Goal: Find specific page/section: Find specific page/section

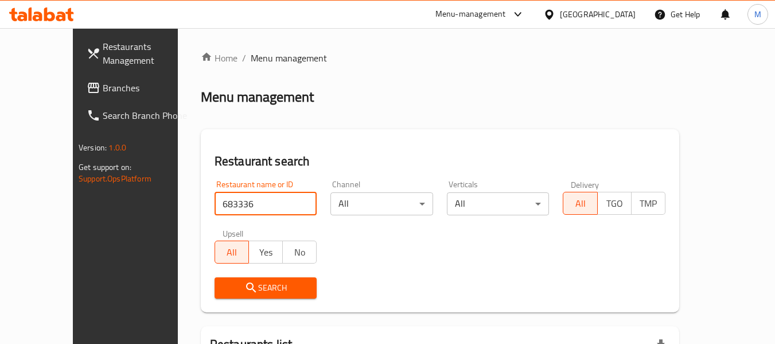
click at [628, 6] on div "[GEOGRAPHIC_DATA]" at bounding box center [589, 15] width 111 height 28
click at [617, 17] on div "[GEOGRAPHIC_DATA]" at bounding box center [598, 14] width 76 height 13
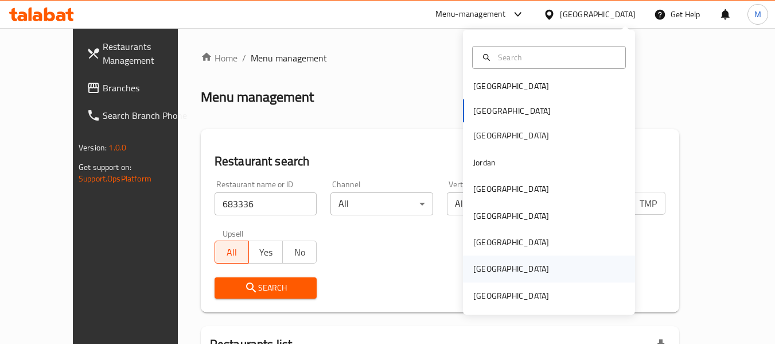
scroll to position [6, 0]
click at [519, 305] on div "[GEOGRAPHIC_DATA]" at bounding box center [511, 294] width 94 height 26
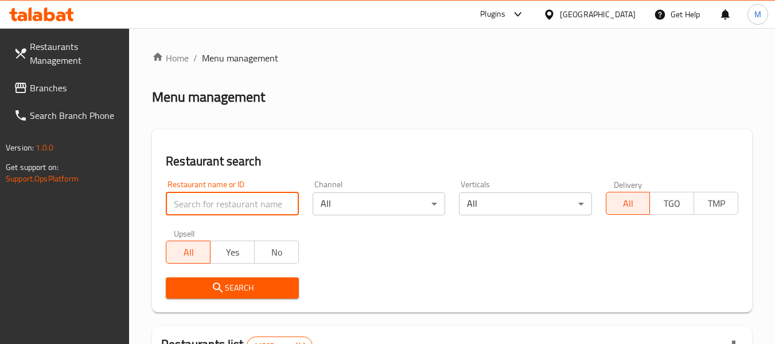
click at [244, 203] on input "search" at bounding box center [232, 203] width 133 height 23
paste input "683336"
type input "683336"
click button "Search" at bounding box center [232, 287] width 133 height 21
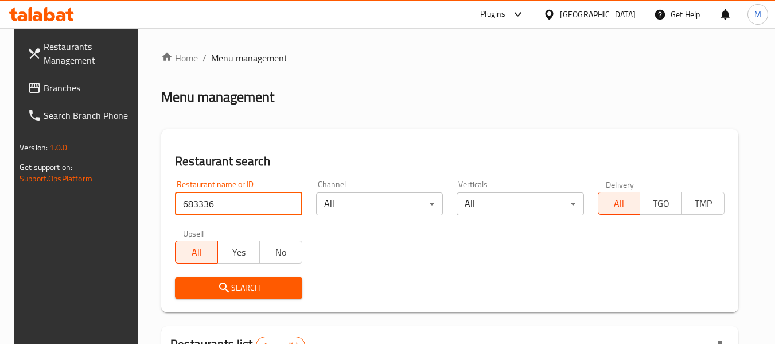
scroll to position [168, 0]
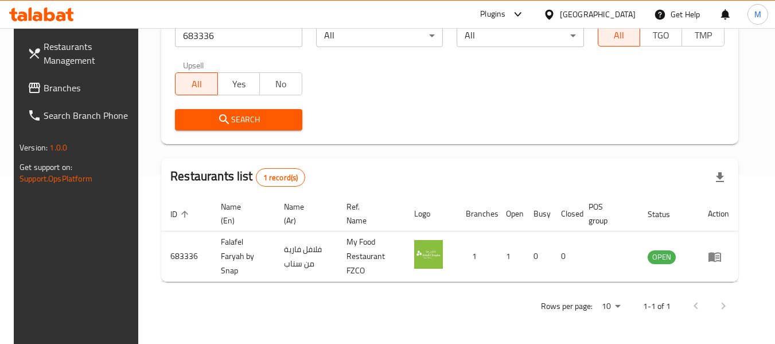
click at [605, 8] on div "[GEOGRAPHIC_DATA]" at bounding box center [598, 14] width 76 height 13
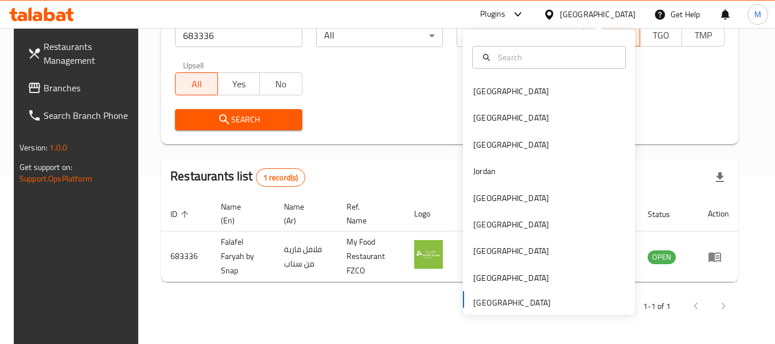
click at [614, 16] on div "[GEOGRAPHIC_DATA]" at bounding box center [598, 14] width 76 height 13
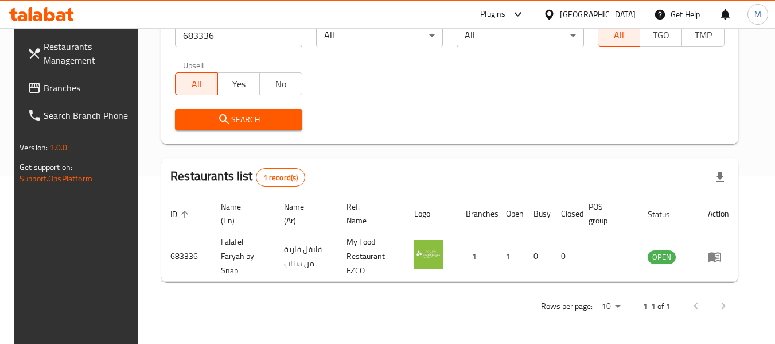
click at [614, 16] on div "[GEOGRAPHIC_DATA]" at bounding box center [598, 14] width 76 height 13
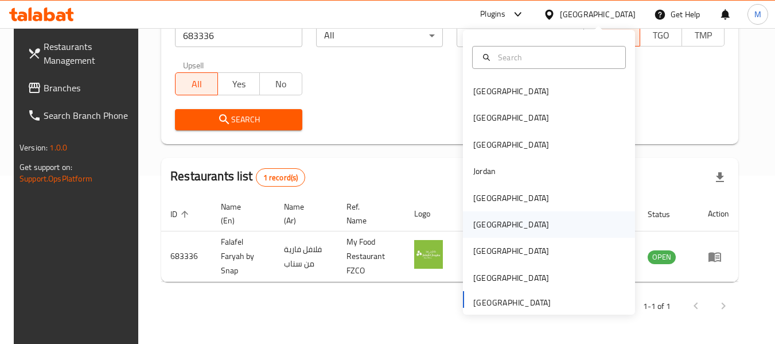
click at [500, 221] on div "[GEOGRAPHIC_DATA]" at bounding box center [549, 224] width 172 height 26
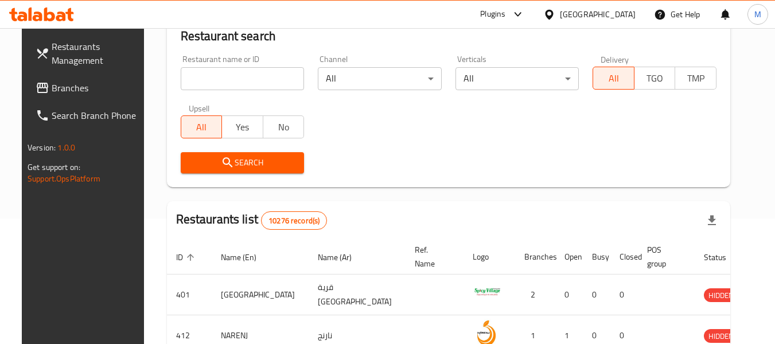
scroll to position [168, 0]
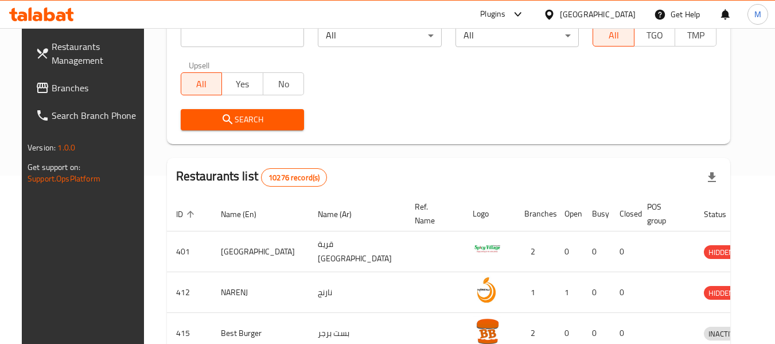
click at [258, 52] on div "Restaurant name or ID Restaurant name or ID" at bounding box center [243, 29] width 138 height 49
click at [256, 42] on input "search" at bounding box center [243, 35] width 124 height 23
paste input "669137"
type input "669137"
click at [63, 85] on span "Branches" at bounding box center [97, 88] width 91 height 14
